Goal: Find specific page/section: Find specific page/section

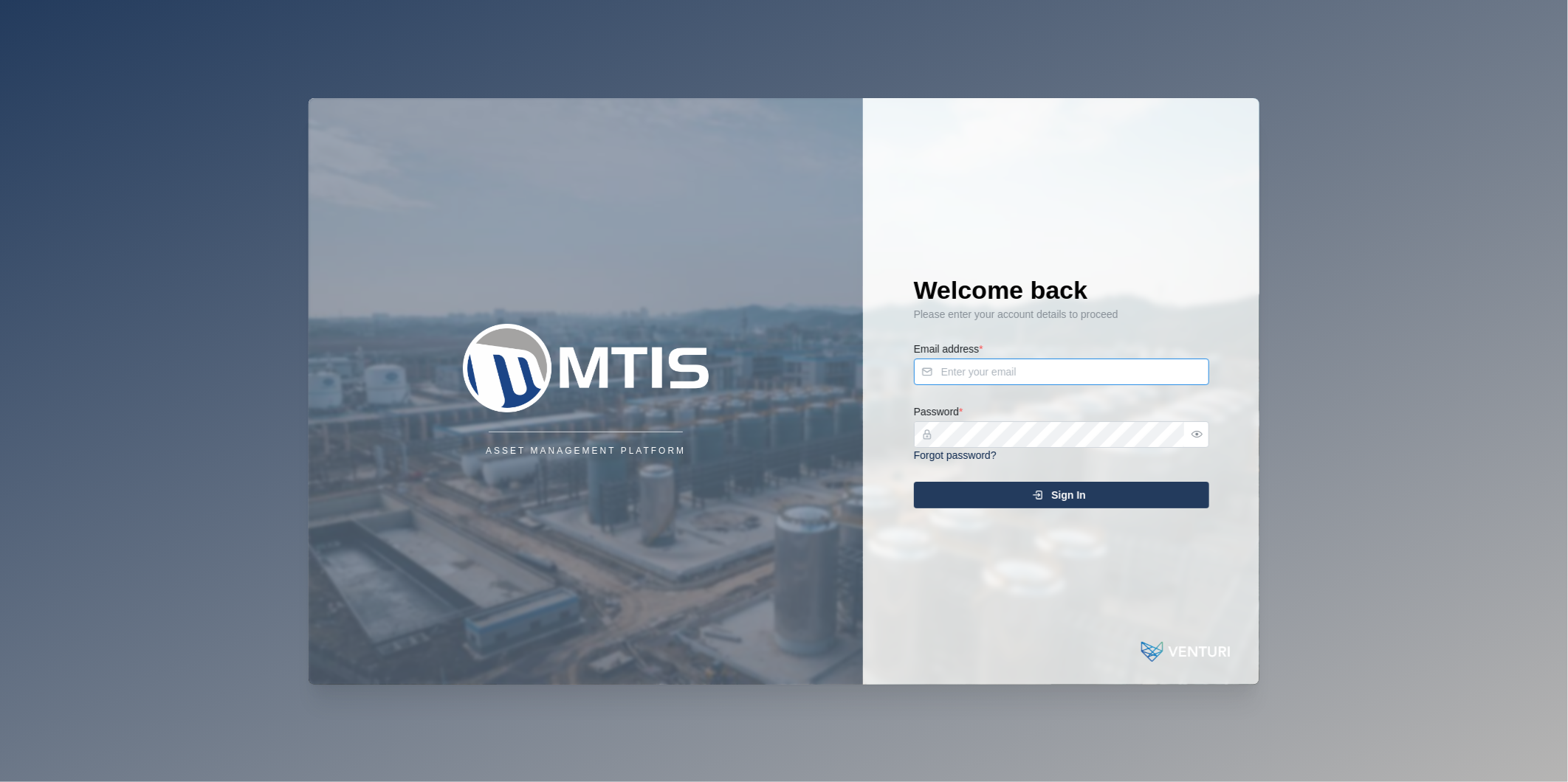
type input "nellie.mekere@venturi.io"
click at [1034, 503] on div "Sign In" at bounding box center [1059, 495] width 272 height 26
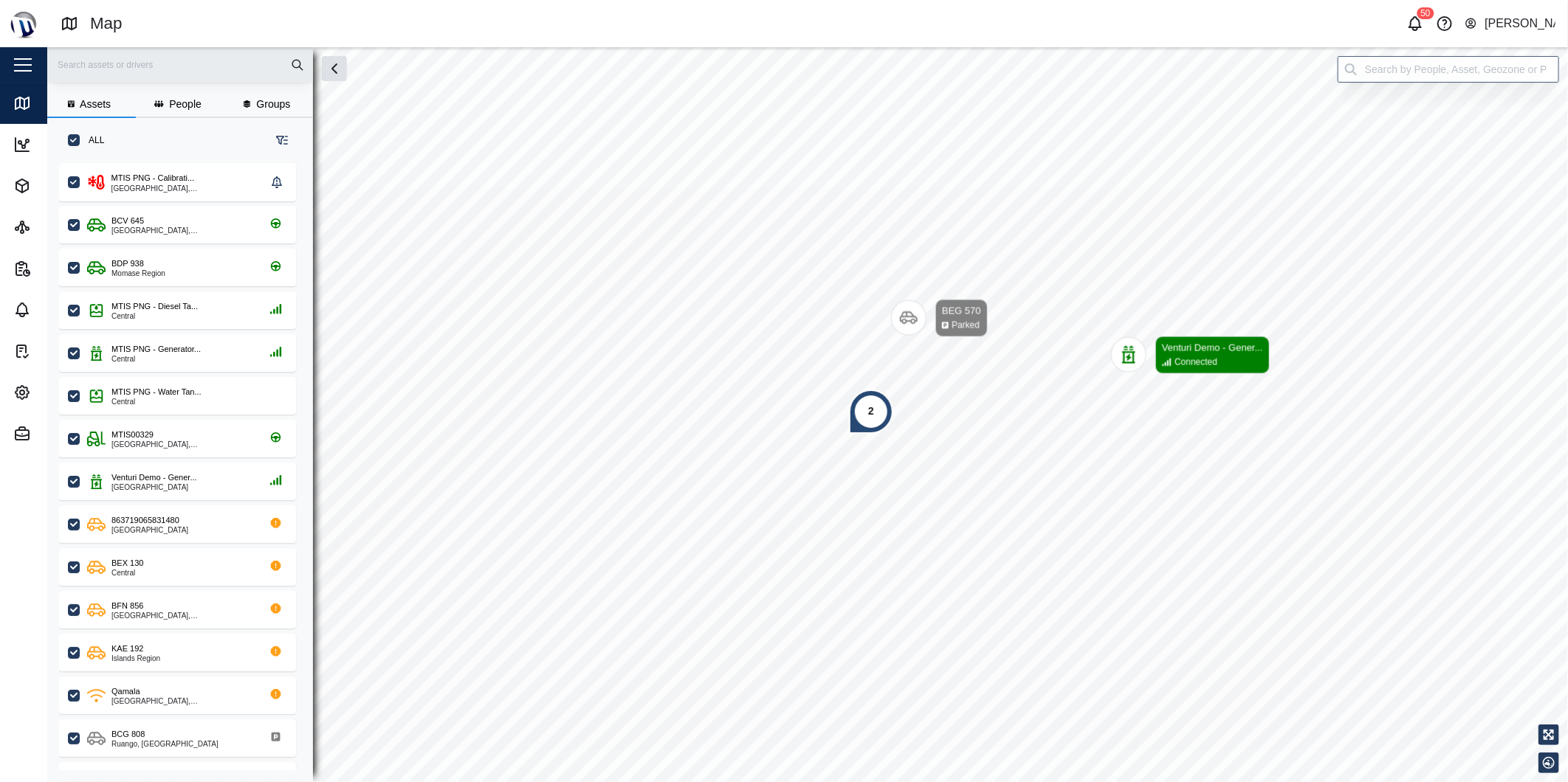
scroll to position [600, 230]
click at [151, 690] on div "Qamala" at bounding box center [183, 692] width 141 height 13
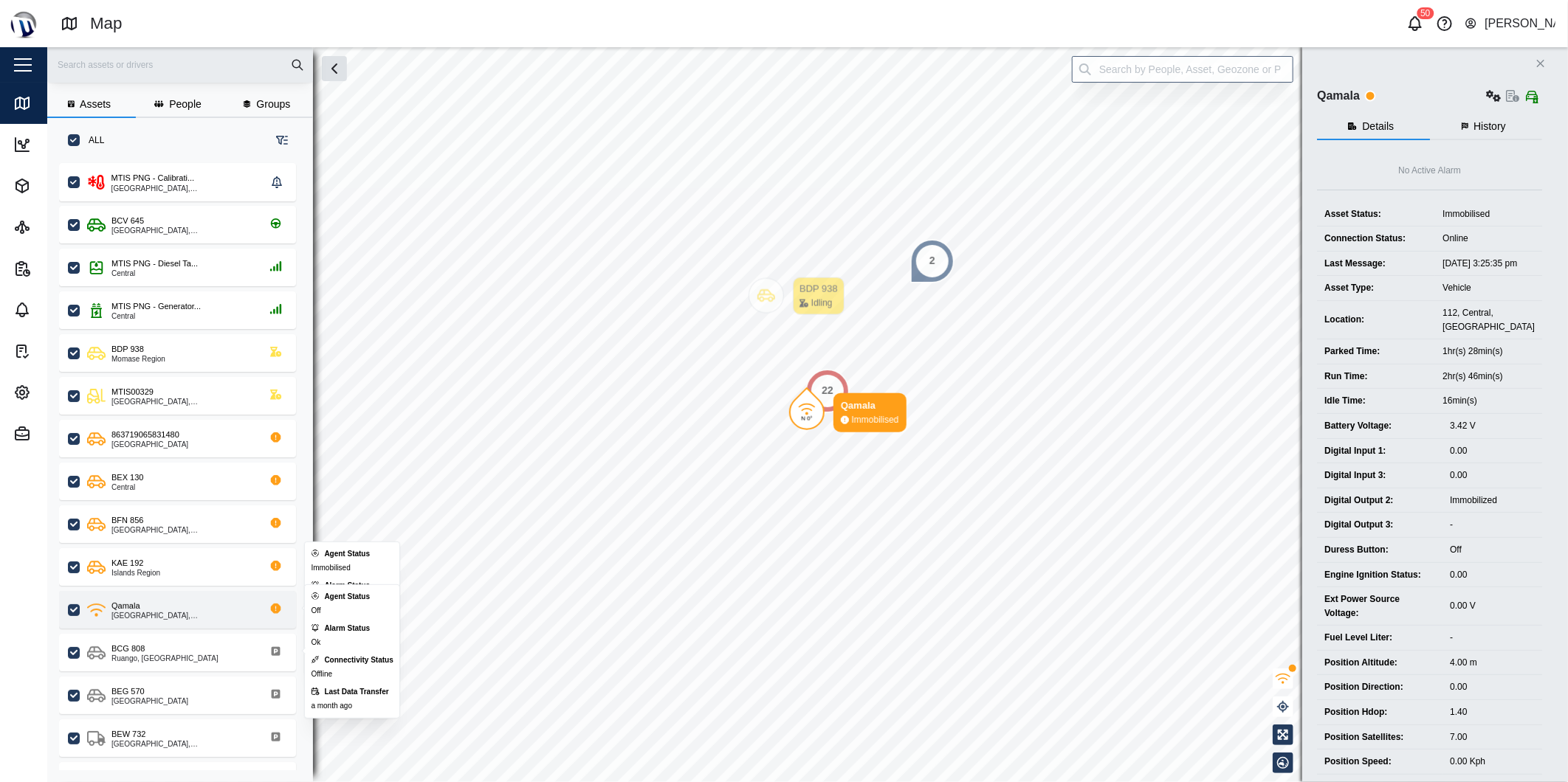
click at [161, 600] on div "Qamala" at bounding box center [183, 606] width 141 height 13
click at [141, 607] on div "Qamala" at bounding box center [183, 606] width 141 height 13
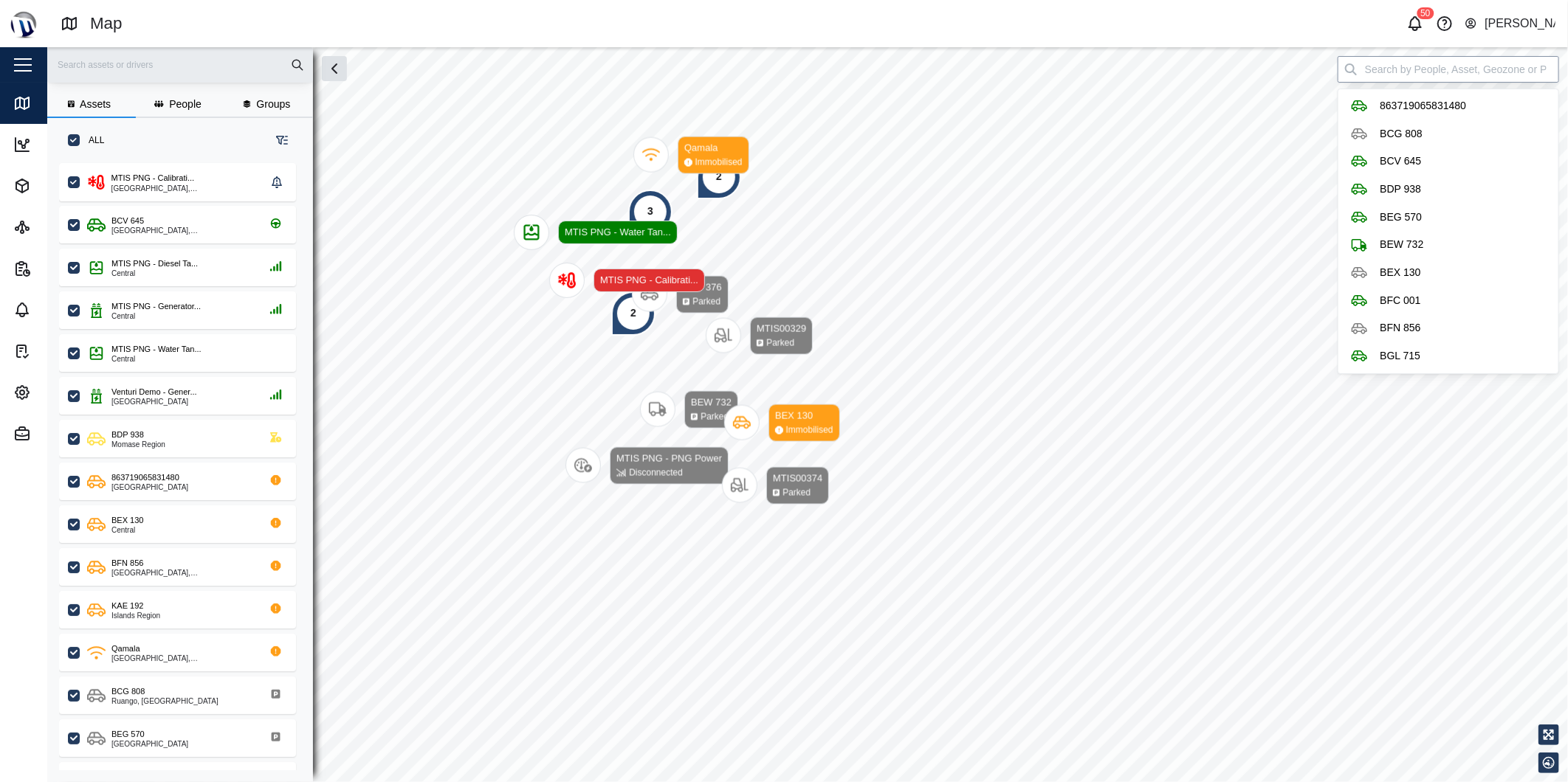
click at [1477, 73] on input "search" at bounding box center [1448, 69] width 222 height 26
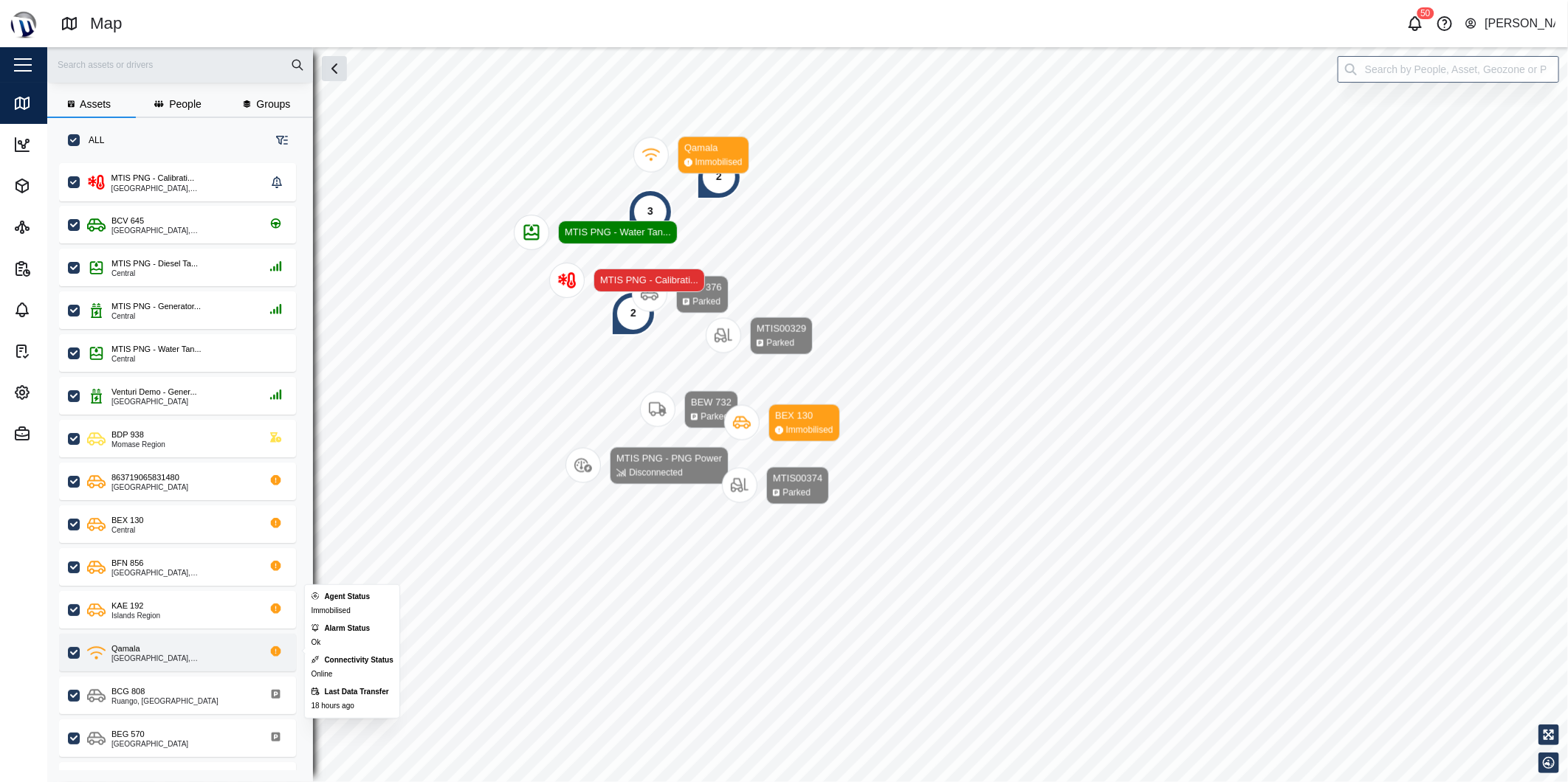
click at [140, 652] on div "Qamala" at bounding box center [183, 649] width 141 height 13
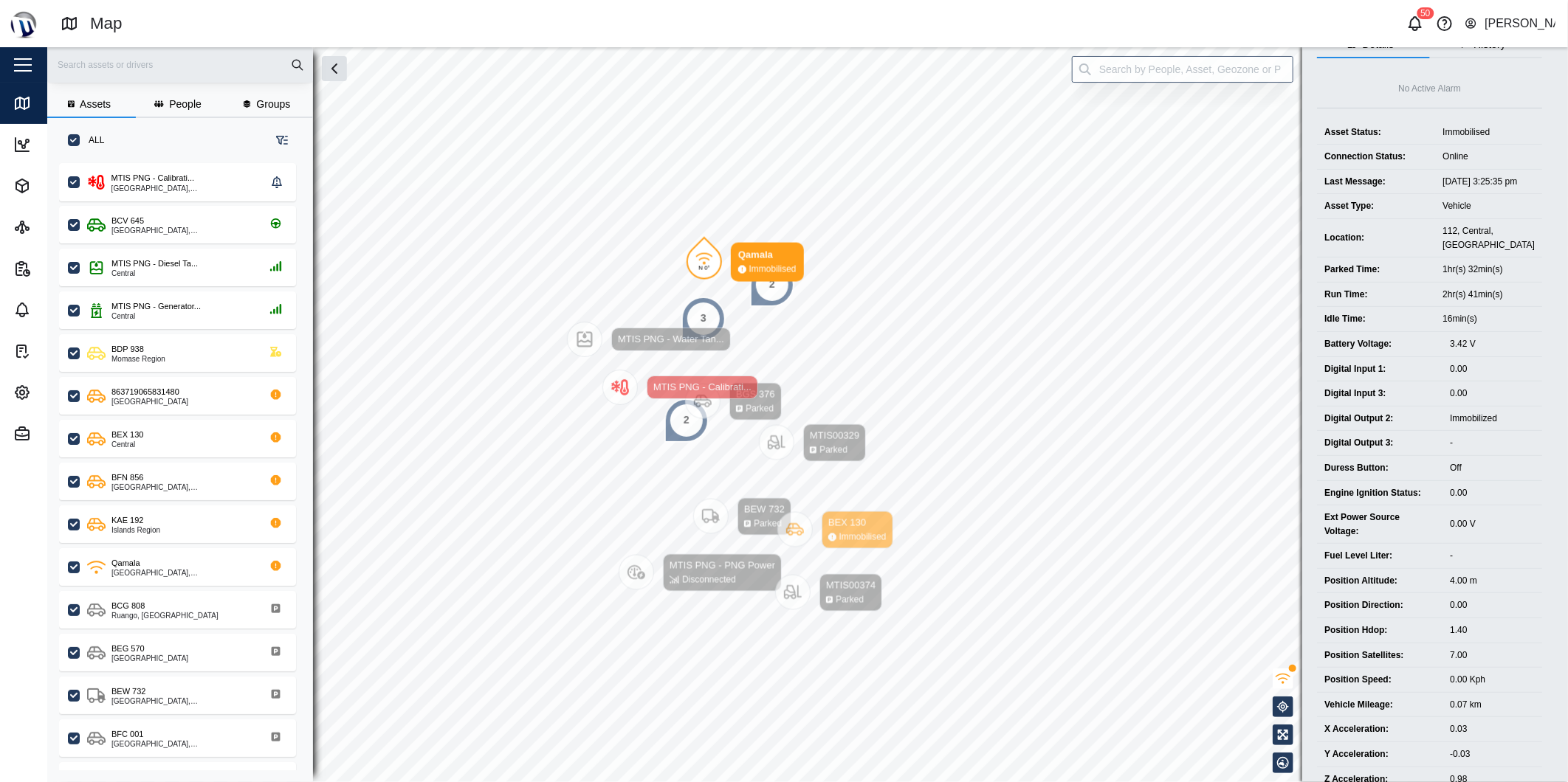
scroll to position [155, 0]
